Goal: Use online tool/utility: Utilize a website feature to perform a specific function

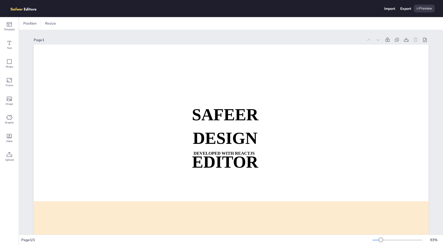
click at [123, 36] on div "Page 1 SAFEER DESIGN EDITOR DEVELOPED WITH REACTJS WHATSAPP: [URL][DOMAIN_NAME]…" at bounding box center [231, 158] width 395 height 257
click at [52, 23] on span "Resize" at bounding box center [50, 23] width 13 height 5
click at [422, 8] on div "Preview" at bounding box center [424, 9] width 21 height 8
click at [8, 80] on icon at bounding box center [9, 80] width 6 height 6
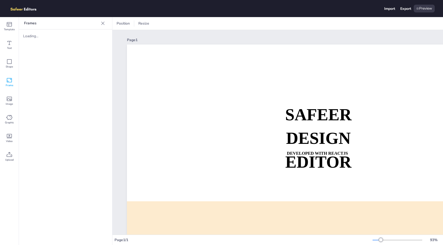
click at [8, 81] on icon at bounding box center [9, 80] width 6 height 6
click at [102, 22] on icon at bounding box center [102, 23] width 5 height 5
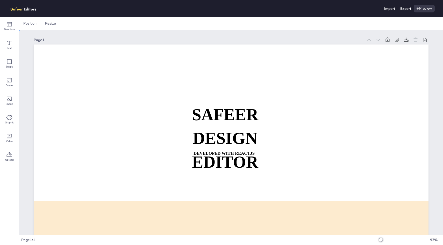
click at [97, 35] on div "Page 1 SAFEER DESIGN EDITOR DEVELOPED WITH REACTJS WHATSAPP: [URL][DOMAIN_NAME]…" at bounding box center [231, 158] width 395 height 257
